Goal: Transaction & Acquisition: Purchase product/service

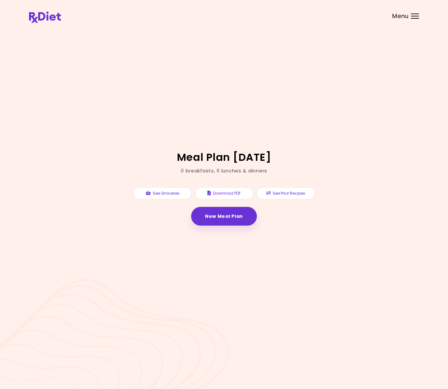
click at [407, 16] on span "Menu" at bounding box center [400, 16] width 16 height 6
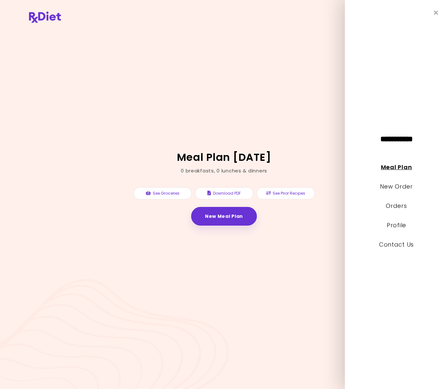
click at [389, 167] on link "Meal Plan" at bounding box center [396, 167] width 31 height 8
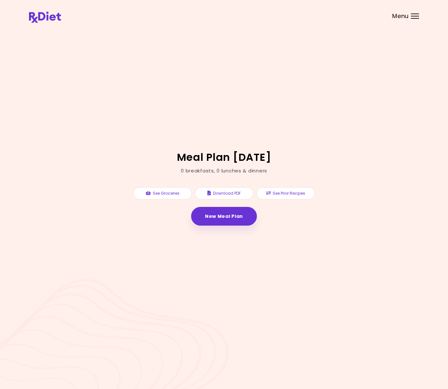
click at [411, 19] on header at bounding box center [224, 13] width 448 height 26
click at [414, 17] on div "Menu" at bounding box center [415, 16] width 8 height 5
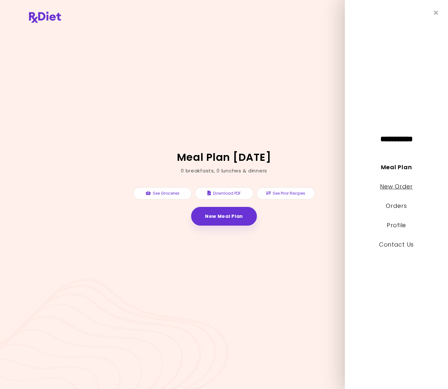
click at [392, 188] on link "New Order" at bounding box center [396, 186] width 33 height 8
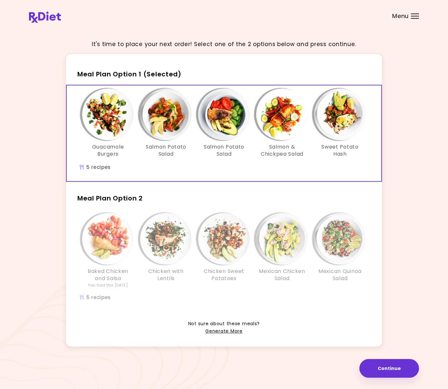
click at [412, 16] on div at bounding box center [415, 16] width 8 height 1
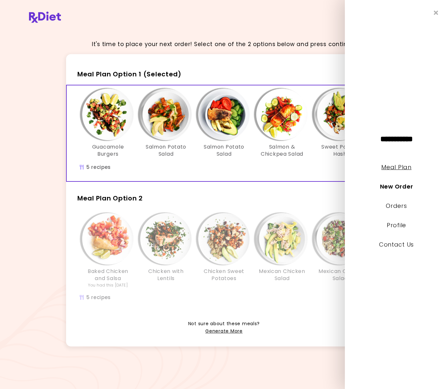
click at [394, 167] on link "Meal Plan" at bounding box center [396, 167] width 30 height 8
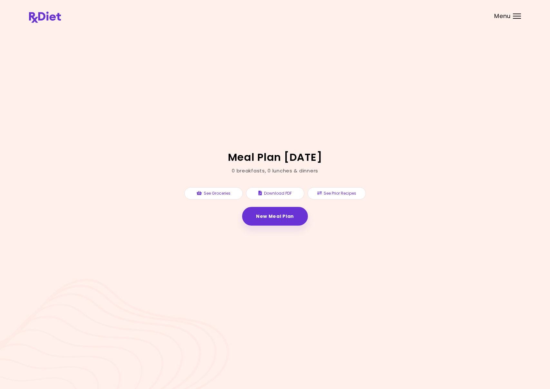
click at [448, 16] on div at bounding box center [517, 16] width 8 height 1
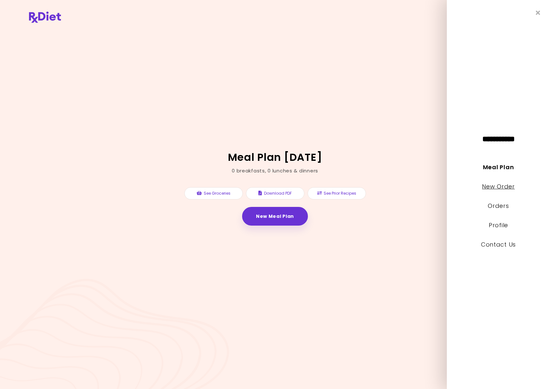
click at [448, 187] on link "New Order" at bounding box center [498, 186] width 33 height 8
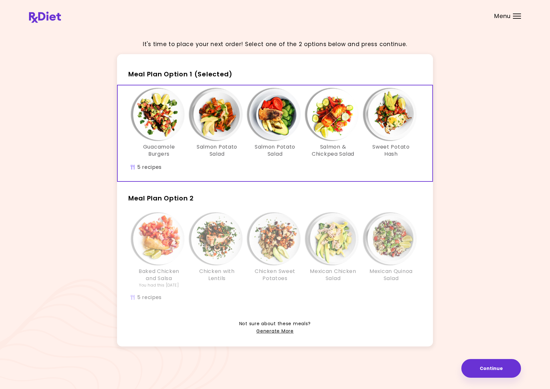
click at [274, 240] on img "Info - Chicken Sweet Potatoes - Meal Plan Option 2" at bounding box center [275, 239] width 52 height 52
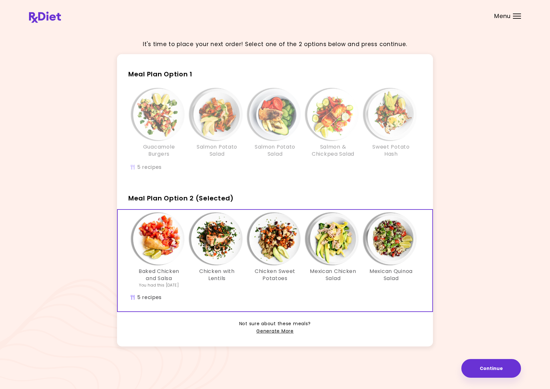
click at [274, 122] on img "Info - Salmon Potato Salad - Meal Plan Option 1" at bounding box center [275, 115] width 52 height 52
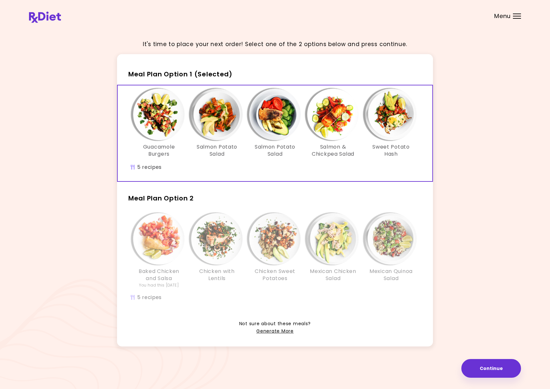
click at [270, 235] on img "Info - Chicken Sweet Potatoes - Meal Plan Option 2" at bounding box center [275, 239] width 52 height 52
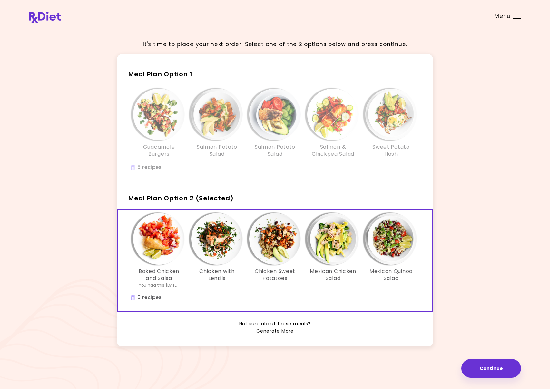
click at [272, 113] on img "Info - Salmon Potato Salad - Meal Plan Option 1" at bounding box center [275, 115] width 52 height 52
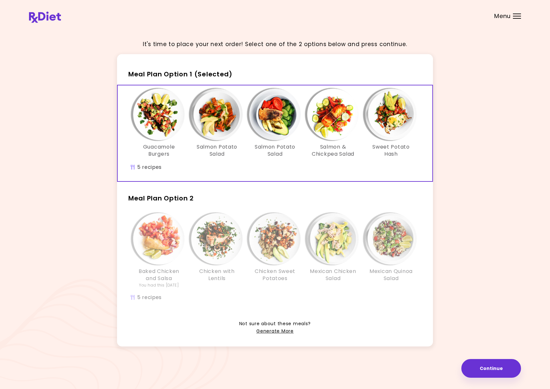
click at [256, 111] on img "Info - Salmon Potato Salad - Meal Plan Option 1 (Selected)" at bounding box center [275, 115] width 52 height 52
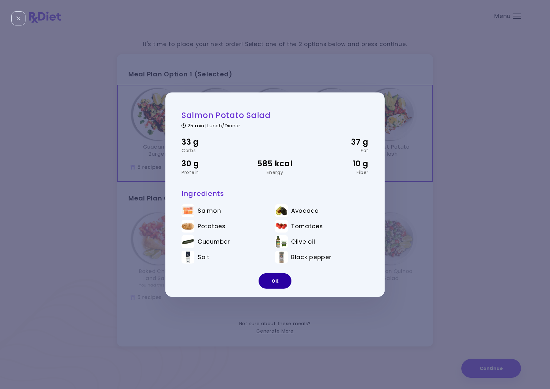
click at [275, 279] on button "OK" at bounding box center [274, 280] width 33 height 15
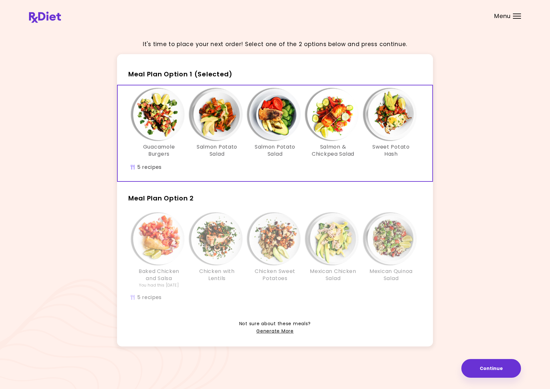
click at [270, 232] on img "Info - Chicken Sweet Potatoes - Meal Plan Option 2" at bounding box center [275, 239] width 52 height 52
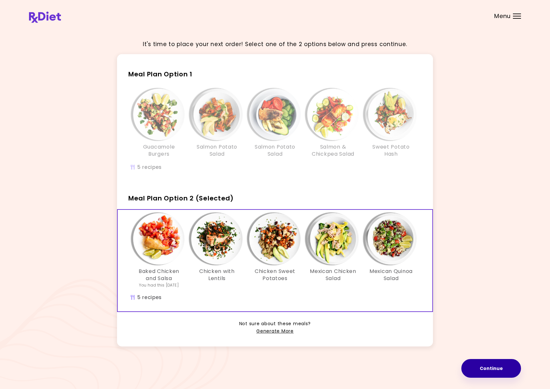
click at [448, 364] on button "Continue" at bounding box center [491, 368] width 60 height 19
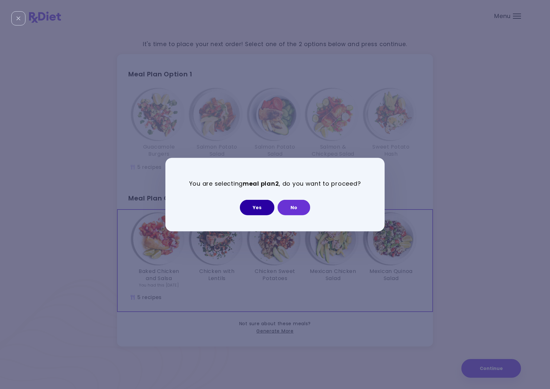
click at [259, 202] on button "Yes" at bounding box center [257, 207] width 34 height 15
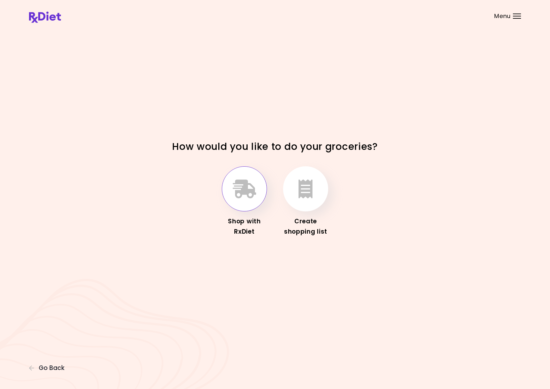
click at [243, 191] on icon "button" at bounding box center [245, 188] width 24 height 19
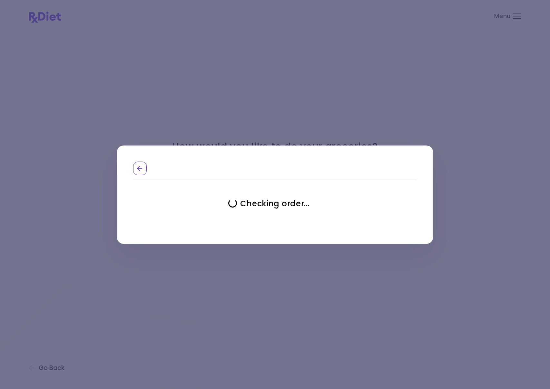
select select "**********"
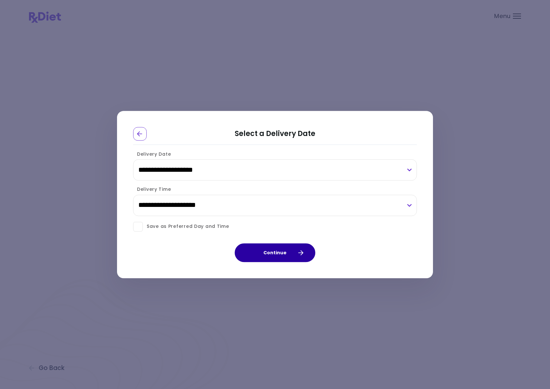
click at [284, 252] on button "Continue" at bounding box center [275, 252] width 81 height 19
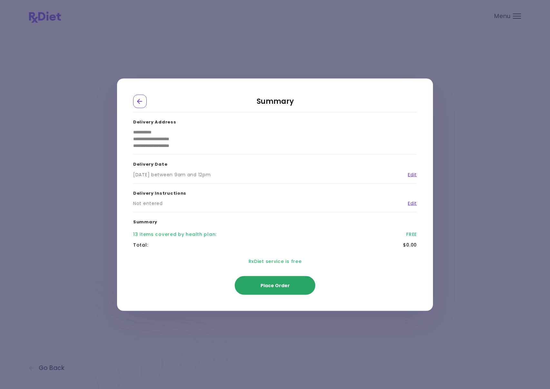
click at [276, 282] on span "Place Order" at bounding box center [274, 285] width 29 height 6
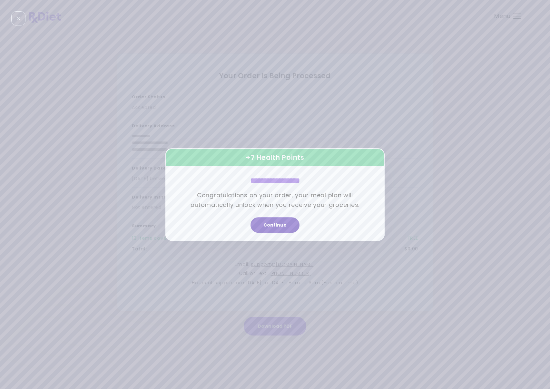
click at [272, 225] on button "Continue" at bounding box center [274, 224] width 49 height 15
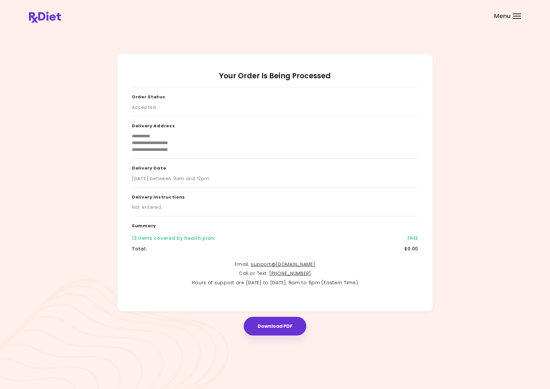
click at [448, 16] on div at bounding box center [517, 16] width 8 height 1
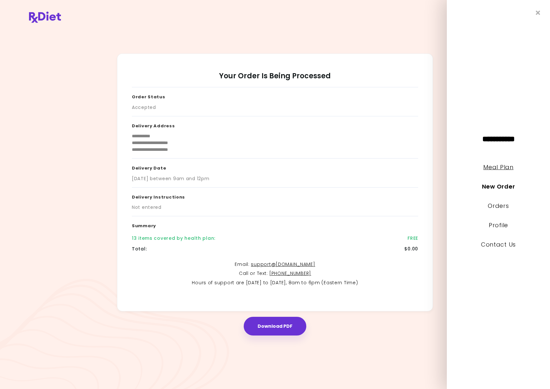
click at [448, 168] on link "Meal Plan" at bounding box center [498, 167] width 30 height 8
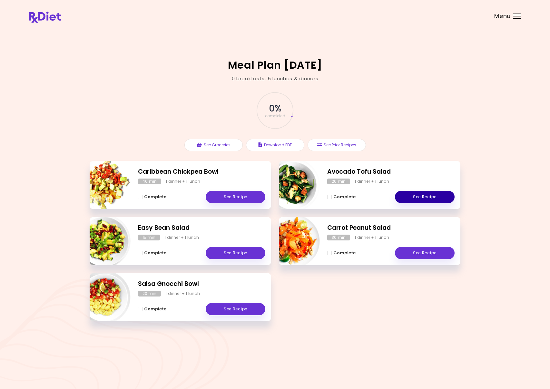
click at [416, 197] on link "See Recipe" at bounding box center [425, 197] width 60 height 12
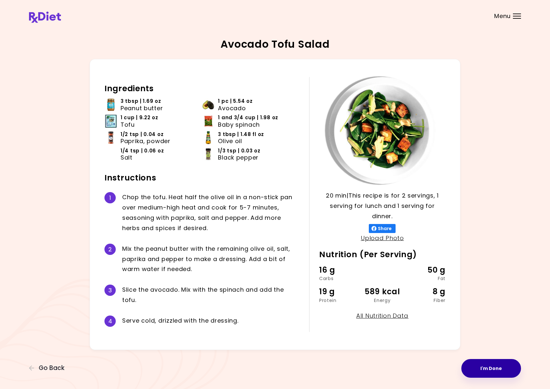
click at [448, 363] on button "I'm Done" at bounding box center [491, 368] width 60 height 19
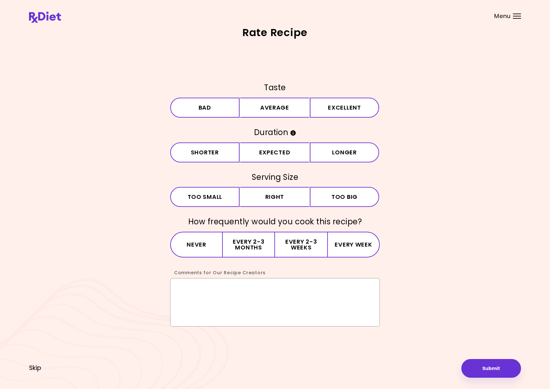
click at [263, 284] on textarea "Comments for Our Recipe Creators" at bounding box center [274, 302] width 209 height 48
click at [448, 366] on button "Submit" at bounding box center [491, 368] width 60 height 19
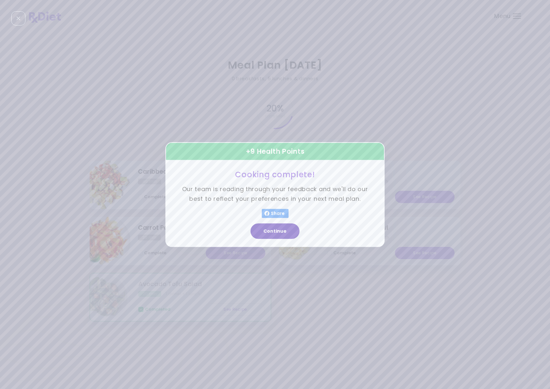
click at [270, 231] on button "Continue" at bounding box center [274, 230] width 49 height 15
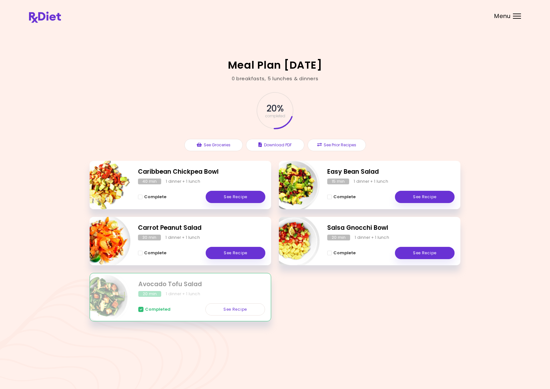
click at [448, 16] on div "Menu" at bounding box center [517, 16] width 8 height 5
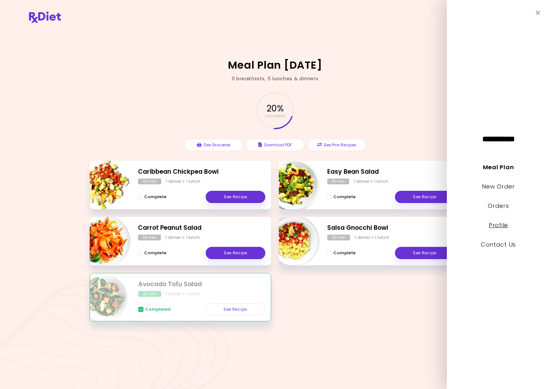
click at [448, 226] on link "Profile" at bounding box center [497, 225] width 19 height 8
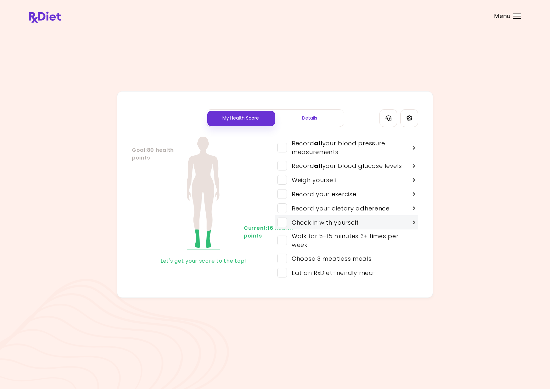
click at [302, 221] on div "Check in with yourself" at bounding box center [323, 222] width 72 height 9
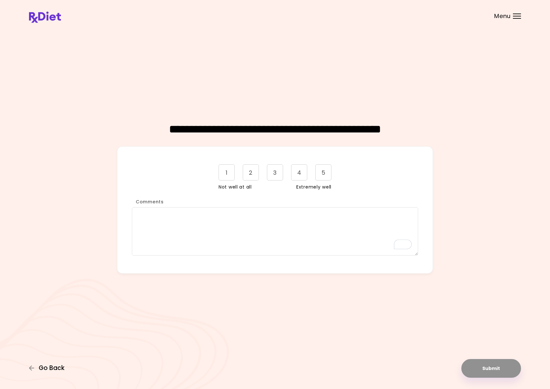
click at [42, 368] on span "Go Back" at bounding box center [52, 367] width 26 height 7
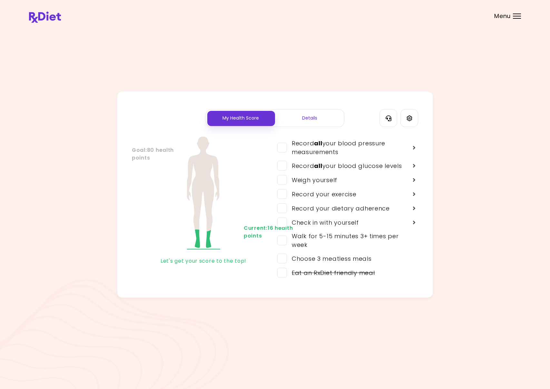
click at [308, 116] on div "Details" at bounding box center [309, 118] width 69 height 17
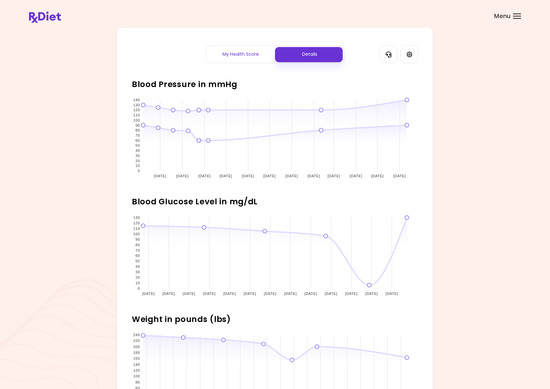
click at [240, 55] on div "My Health Score" at bounding box center [240, 54] width 69 height 17
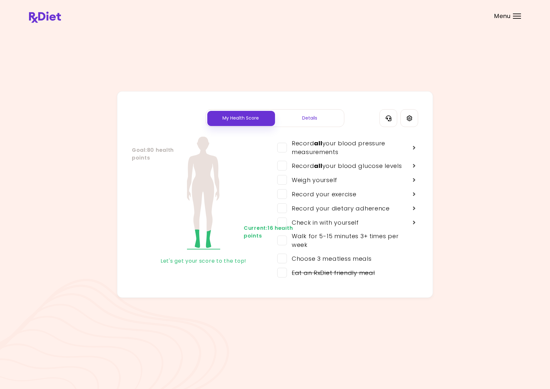
click at [448, 14] on div "Menu" at bounding box center [517, 16] width 8 height 5
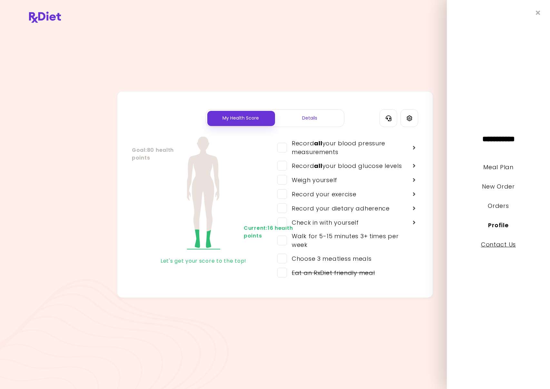
click at [448, 245] on link "Contact Us" at bounding box center [498, 244] width 35 height 8
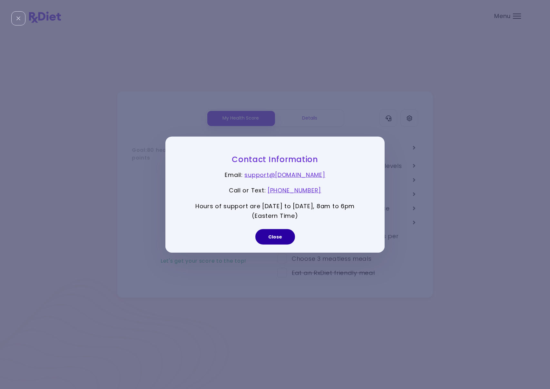
click at [270, 236] on button "Close" at bounding box center [275, 236] width 40 height 15
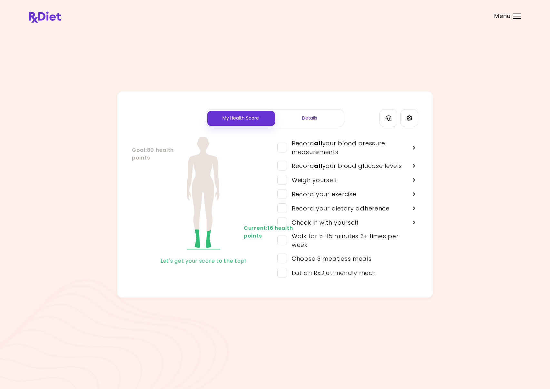
click at [448, 18] on div at bounding box center [517, 18] width 8 height 1
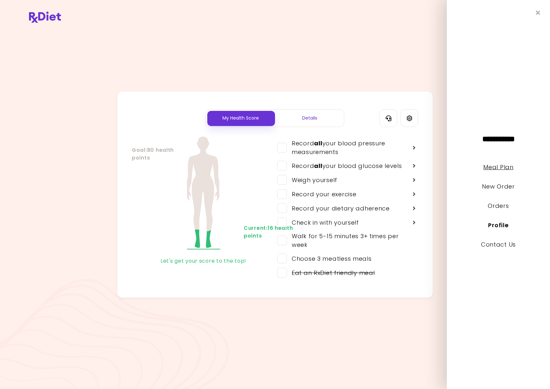
click at [448, 167] on link "Meal Plan" at bounding box center [498, 167] width 30 height 8
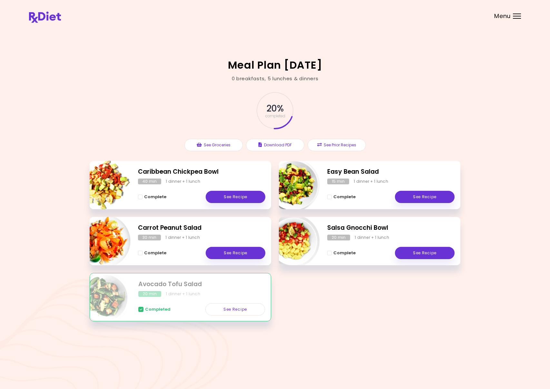
click at [448, 18] on div at bounding box center [517, 18] width 8 height 1
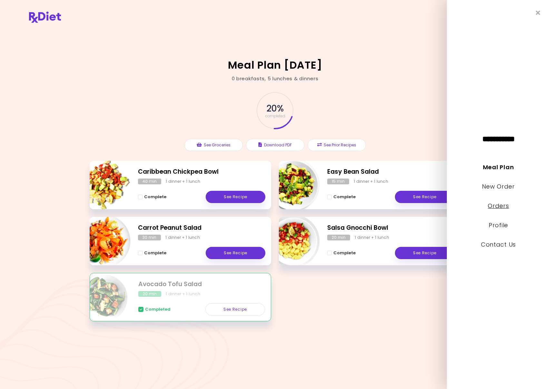
click at [448, 206] on link "Orders" at bounding box center [497, 206] width 21 height 8
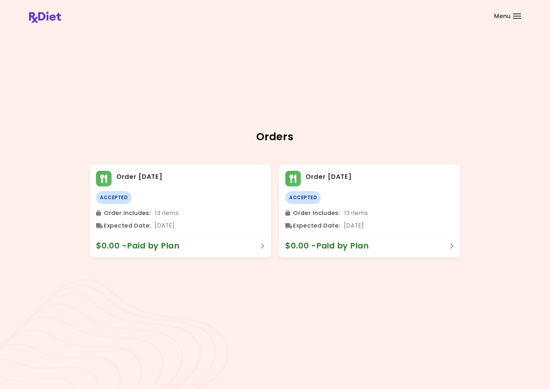
click at [448, 17] on div "Menu" at bounding box center [517, 16] width 8 height 5
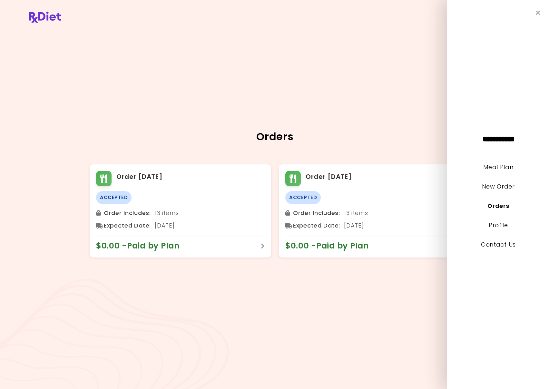
click at [448, 189] on link "New Order" at bounding box center [498, 186] width 33 height 8
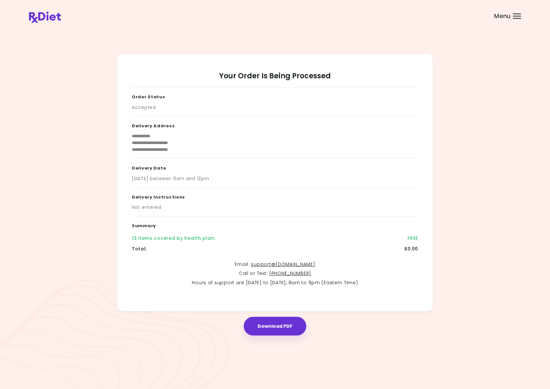
click at [448, 16] on div at bounding box center [517, 16] width 8 height 1
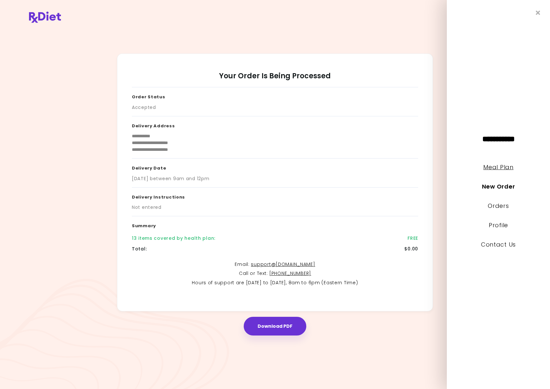
click at [448, 166] on link "Meal Plan" at bounding box center [498, 167] width 30 height 8
